Goal: Task Accomplishment & Management: Manage account settings

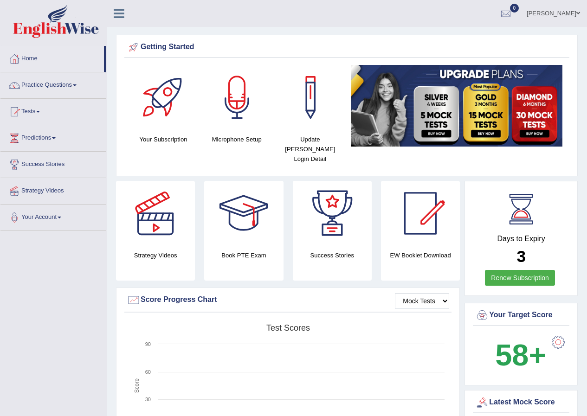
click at [580, 14] on link "Pramod Jayasooriya" at bounding box center [552, 12] width 67 height 24
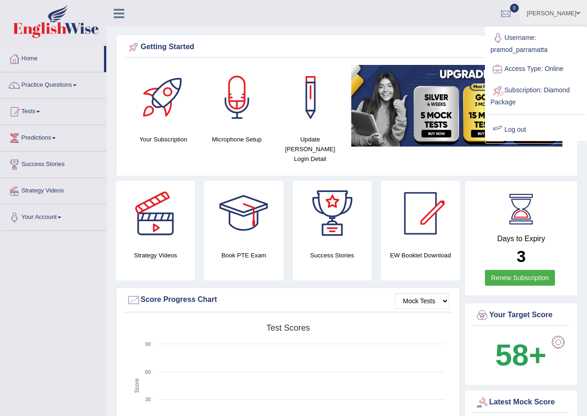
click at [533, 128] on link "Log out" at bounding box center [536, 129] width 100 height 21
